Goal: Information Seeking & Learning: Check status

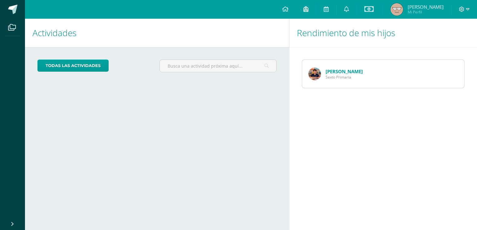
click at [308, 12] on icon at bounding box center [305, 9] width 5 height 6
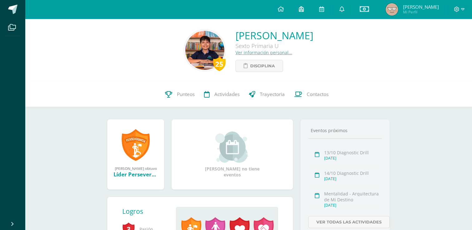
click at [303, 9] on icon at bounding box center [301, 9] width 5 height 6
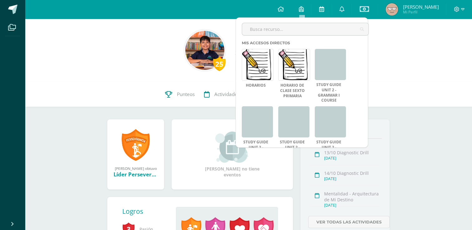
click at [320, 10] on icon at bounding box center [321, 9] width 5 height 6
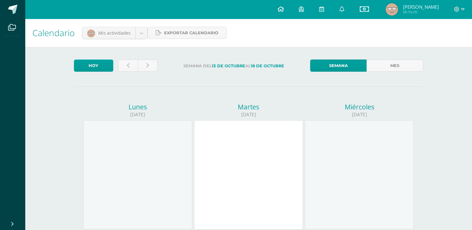
click at [284, 9] on icon at bounding box center [280, 9] width 6 height 6
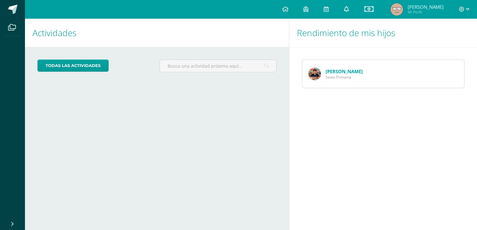
click at [350, 9] on link at bounding box center [346, 9] width 20 height 19
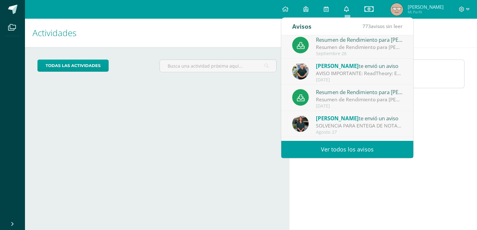
scroll to position [104, 0]
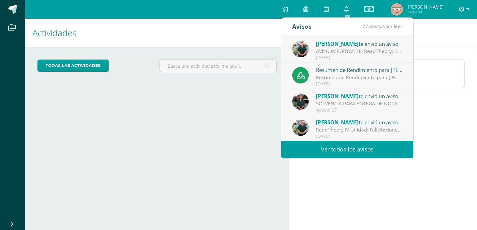
click at [251, 131] on div "Cargando actividades" at bounding box center [156, 130] width 239 height 12
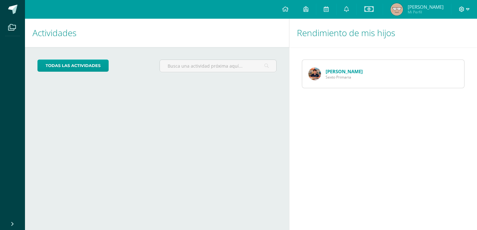
click at [467, 8] on icon at bounding box center [467, 9] width 3 height 2
click at [242, 142] on div "Actividades Mis hijos todas las Actividades No tienes actividades Échale un vis…" at bounding box center [155, 125] width 267 height 212
click at [205, 69] on input "text" at bounding box center [218, 66] width 116 height 12
type input "notas"
click at [372, 10] on icon at bounding box center [368, 8] width 9 height 7
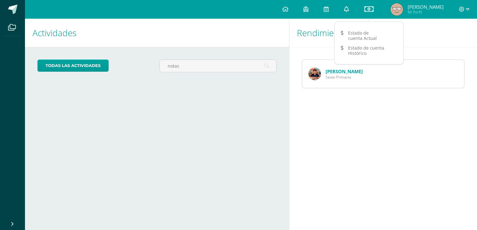
click at [348, 10] on icon at bounding box center [346, 9] width 5 height 6
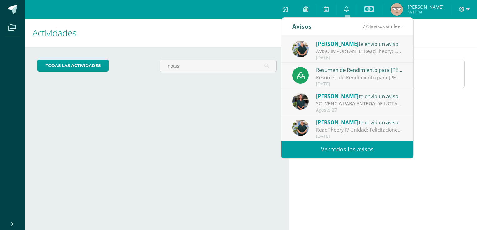
click at [358, 151] on link "Ver todos los avisos" at bounding box center [347, 149] width 132 height 17
click at [353, 149] on link "Ver todos los avisos" at bounding box center [347, 149] width 132 height 17
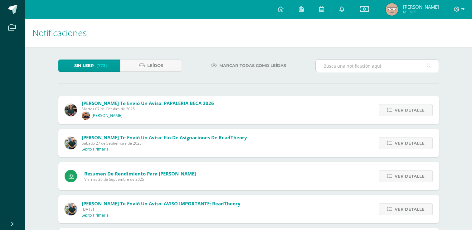
click at [343, 68] on input "text" at bounding box center [377, 66] width 123 height 12
click at [431, 64] on icon at bounding box center [429, 66] width 4 height 13
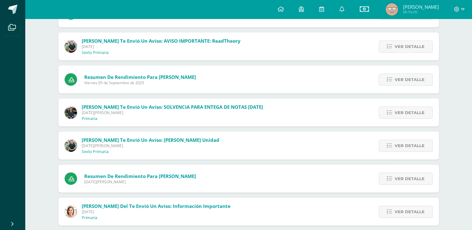
scroll to position [159, 0]
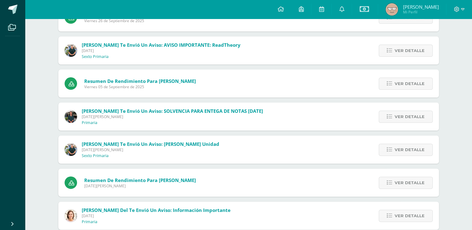
click at [246, 110] on span "[PERSON_NAME] te envió un aviso: SOLVENCIA PARA ENTEGA DE NOTAS [DATE]" at bounding box center [172, 111] width 181 height 6
click at [406, 114] on span "Ver detalle" at bounding box center [410, 117] width 30 height 12
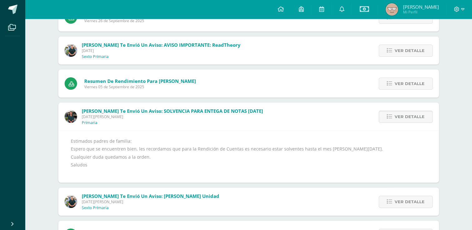
click at [223, 110] on span "[PERSON_NAME] te envió un aviso: SOLVENCIA PARA ENTEGA DE NOTAS [DATE]" at bounding box center [172, 111] width 181 height 6
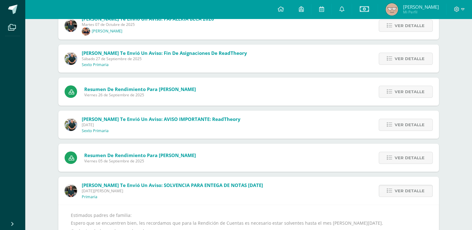
scroll to position [0, 0]
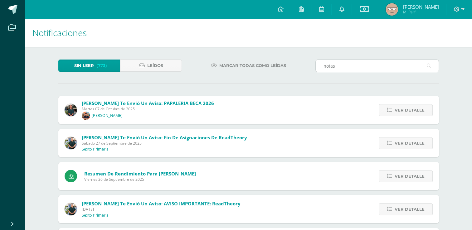
click at [349, 66] on input "notas" at bounding box center [377, 66] width 123 height 12
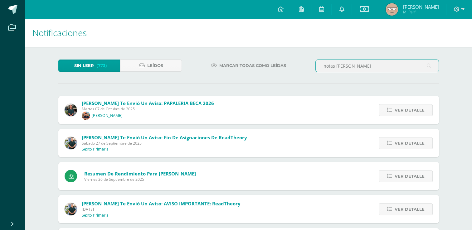
type input "notas [PERSON_NAME]"
click at [431, 67] on icon at bounding box center [429, 66] width 4 height 13
